Goal: Check status: Check status

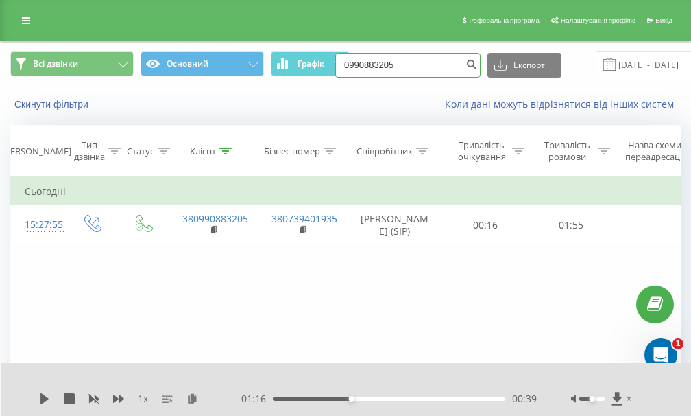
drag, startPoint x: 399, startPoint y: 65, endPoint x: 340, endPoint y: 64, distance: 59.0
click at [340, 64] on input "0990883205" at bounding box center [407, 65] width 145 height 25
click at [357, 66] on input at bounding box center [407, 65] width 145 height 25
paste input "[PHONE_NUMBER]"
drag, startPoint x: 392, startPoint y: 62, endPoint x: 390, endPoint y: 82, distance: 19.3
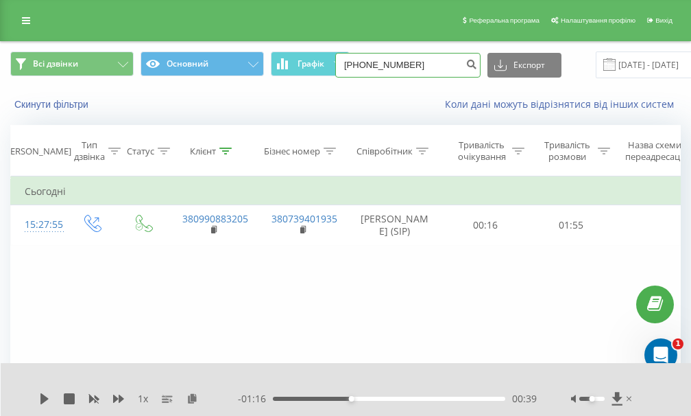
click at [392, 69] on input "[PHONE_NUMBER]" at bounding box center [407, 65] width 145 height 25
click at [379, 68] on input "093 515-0933" at bounding box center [407, 65] width 145 height 25
drag, startPoint x: 363, startPoint y: 62, endPoint x: 352, endPoint y: 68, distance: 11.7
click at [360, 63] on input "093 5150933" at bounding box center [407, 65] width 145 height 25
type input "0935150933"
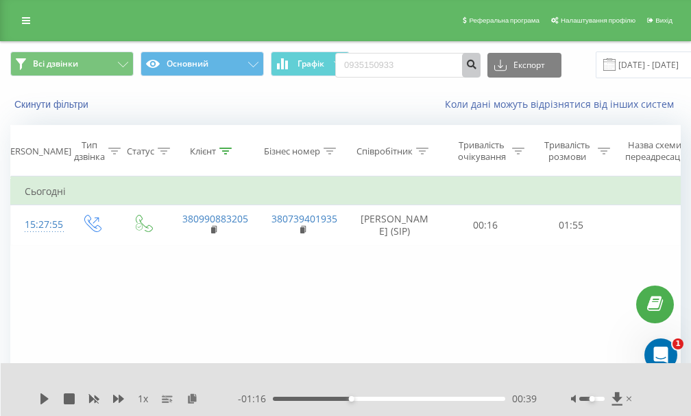
click at [472, 71] on button "submit" at bounding box center [471, 65] width 19 height 25
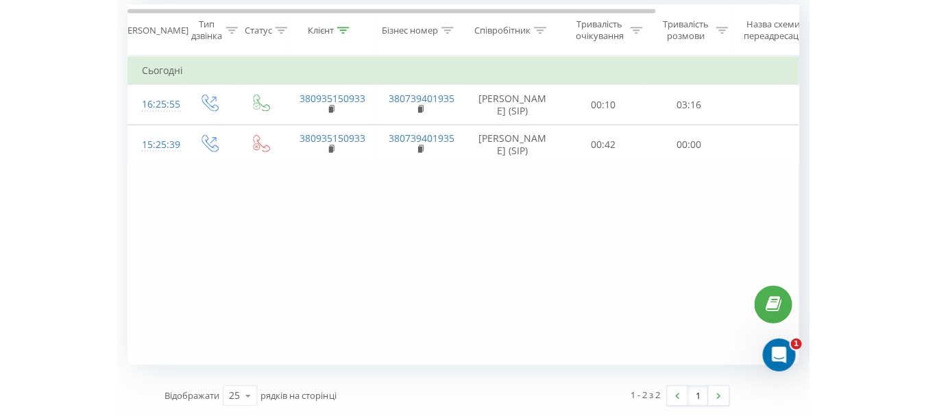
scroll to position [120, 0]
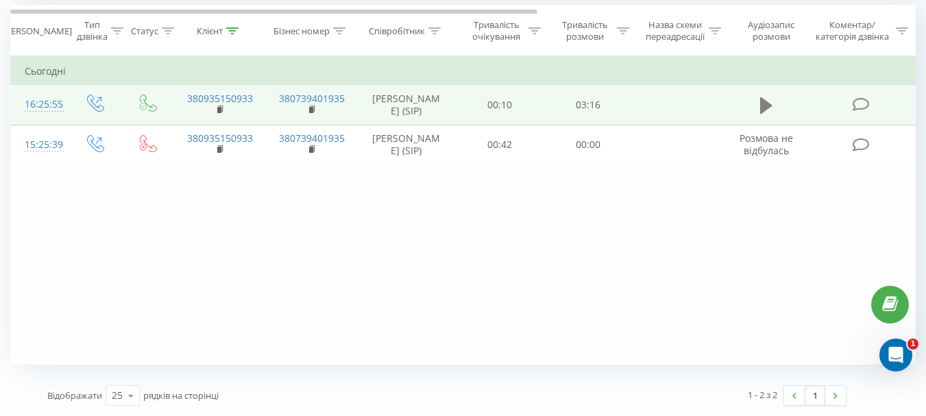
click at [701, 105] on icon at bounding box center [766, 105] width 12 height 19
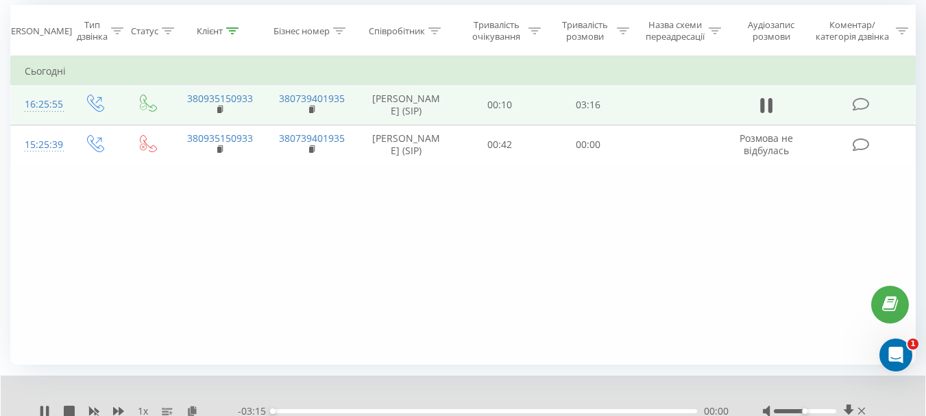
scroll to position [173, 0]
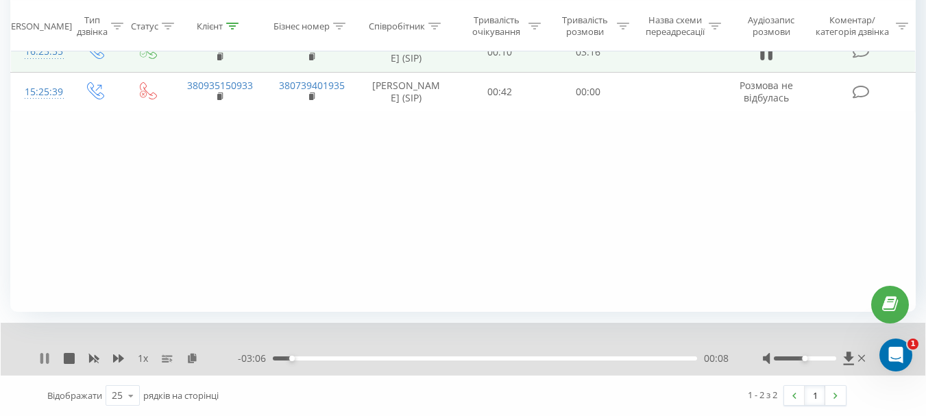
click at [49, 353] on icon at bounding box center [44, 358] width 11 height 11
click at [701, 355] on icon at bounding box center [849, 359] width 12 height 14
